Goal: Navigation & Orientation: Go to known website

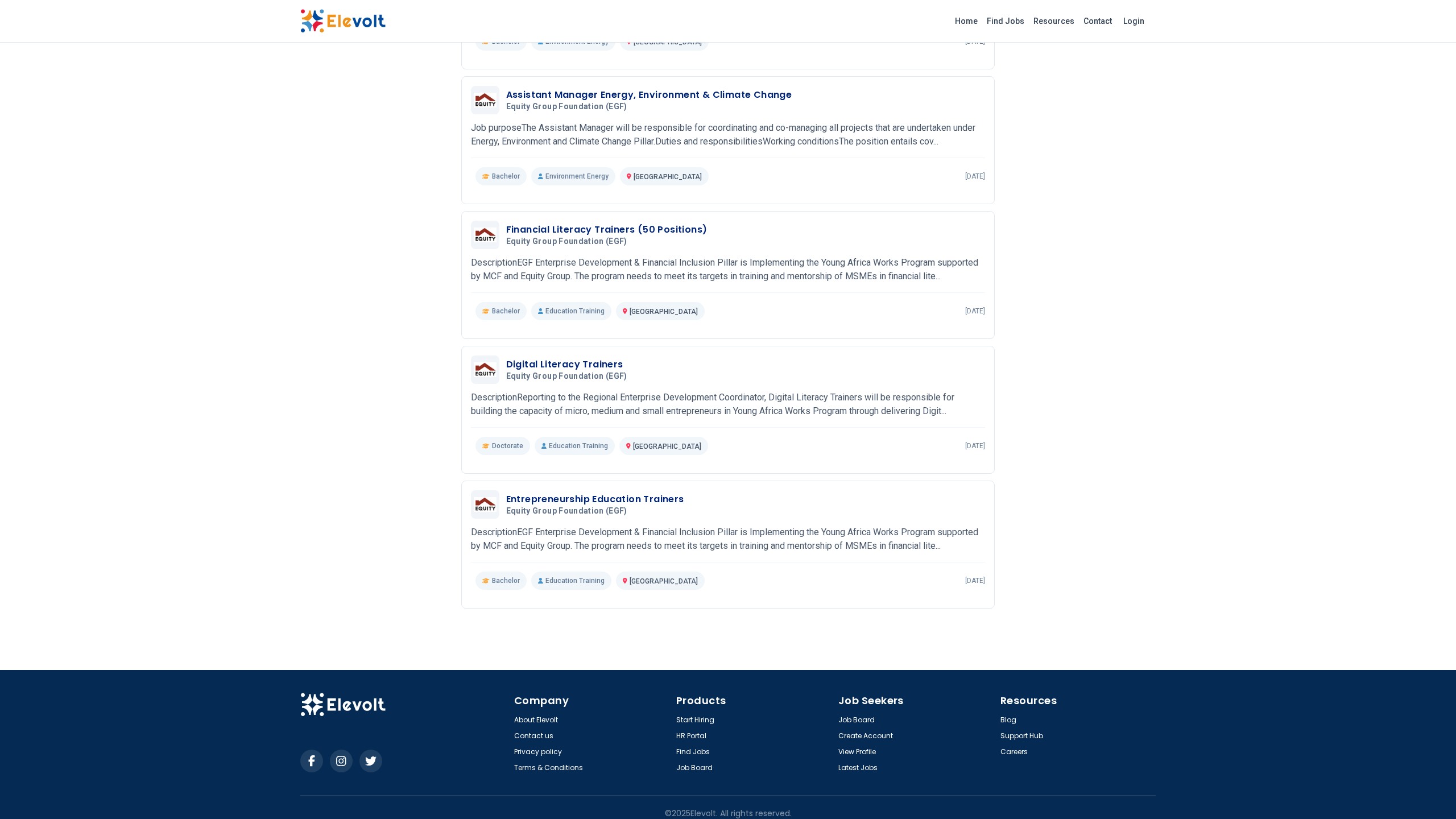
scroll to position [799, 0]
